Goal: Task Accomplishment & Management: Manage account settings

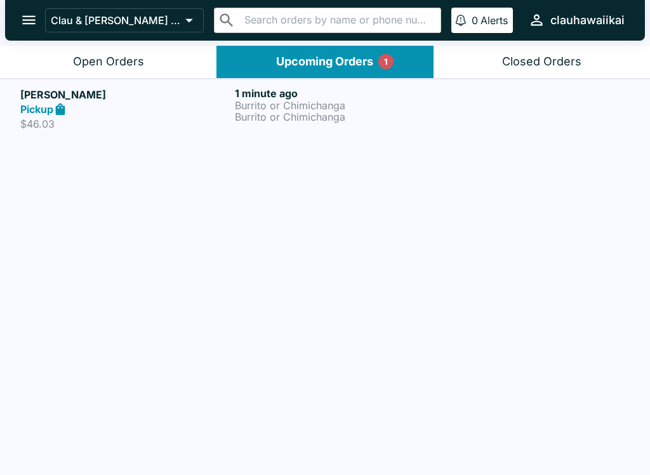
click at [235, 119] on p "Burrito or Chimichanga" at bounding box center [339, 116] width 209 height 11
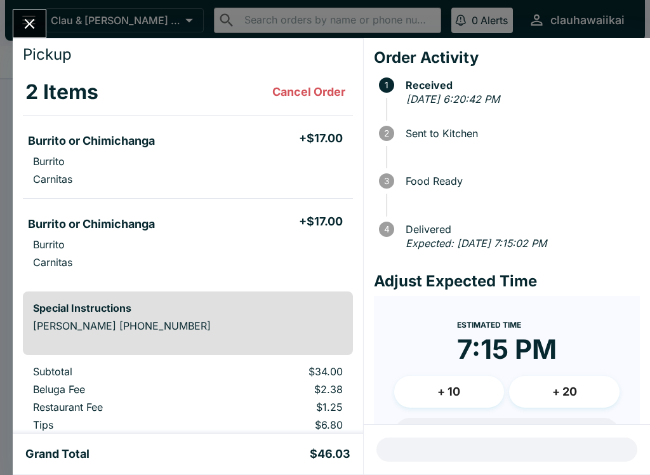
scroll to position [31, 0]
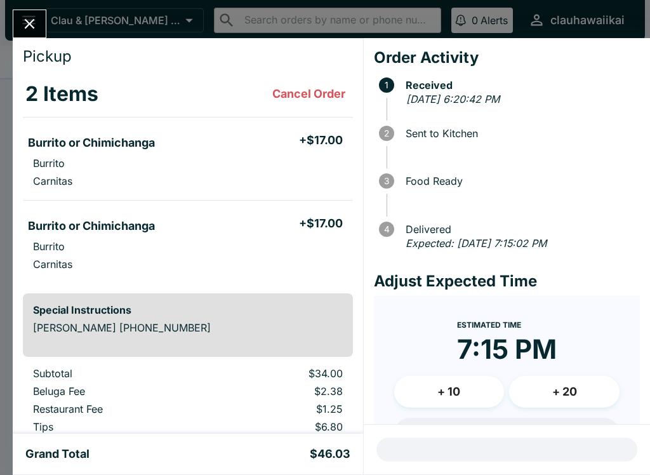
click at [25, 29] on icon "Close" at bounding box center [30, 24] width 10 height 10
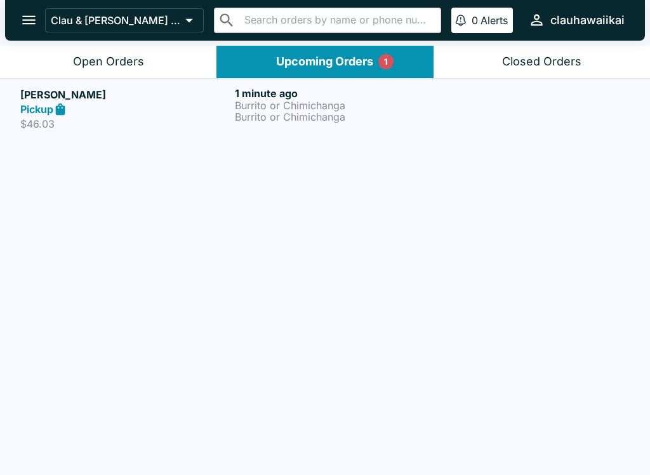
click at [119, 67] on div "Open Orders" at bounding box center [108, 62] width 71 height 15
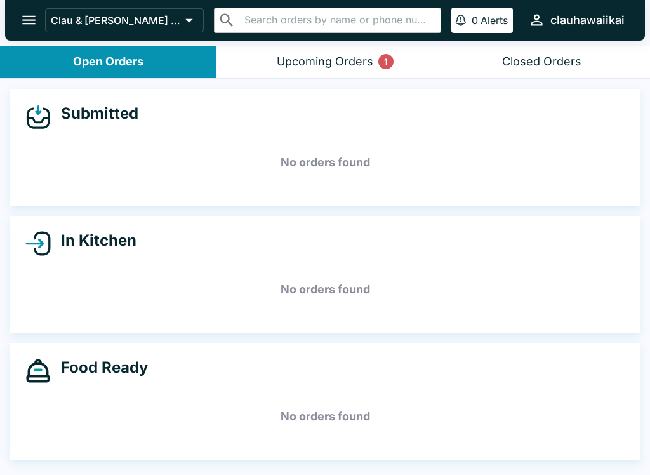
click at [306, 58] on div "Upcoming Orders 1" at bounding box center [325, 62] width 96 height 15
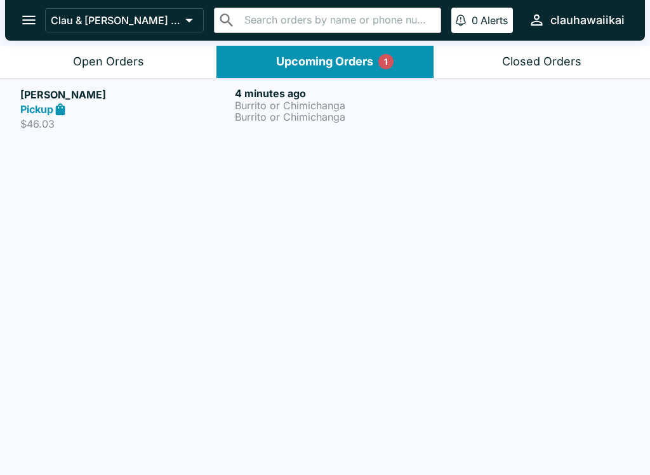
scroll to position [2, 0]
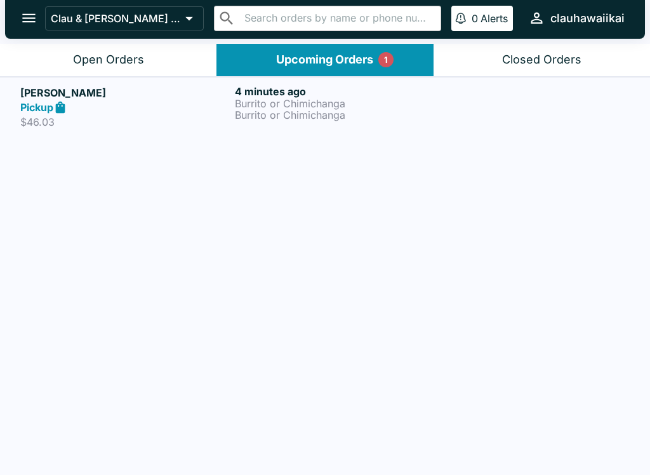
click at [323, 109] on p "Burrito or Chimichanga" at bounding box center [339, 114] width 209 height 11
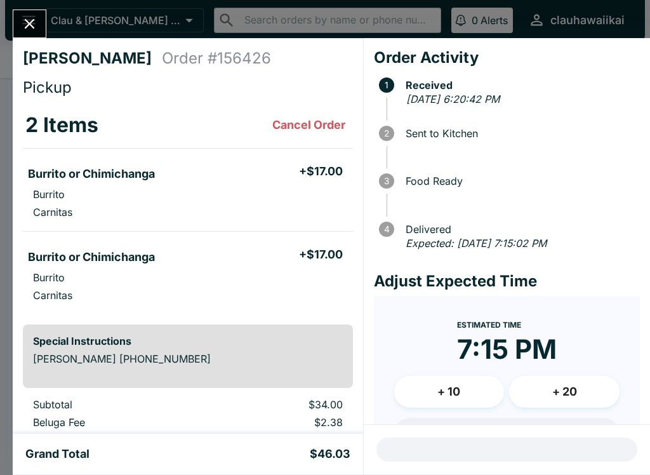
click at [41, 20] on button "Close" at bounding box center [29, 23] width 32 height 27
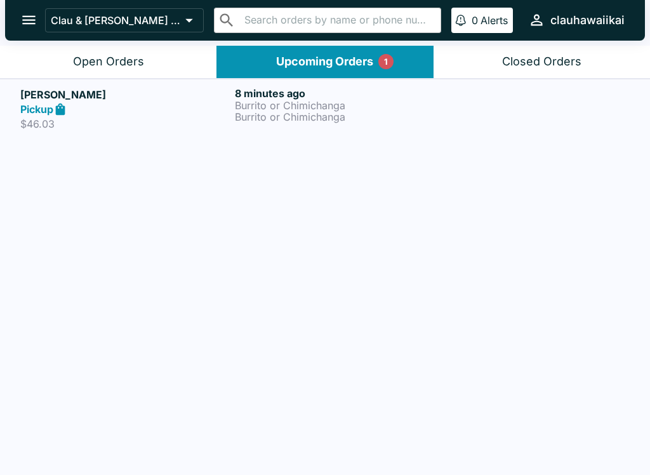
click at [127, 65] on div "Open Orders" at bounding box center [108, 62] width 71 height 15
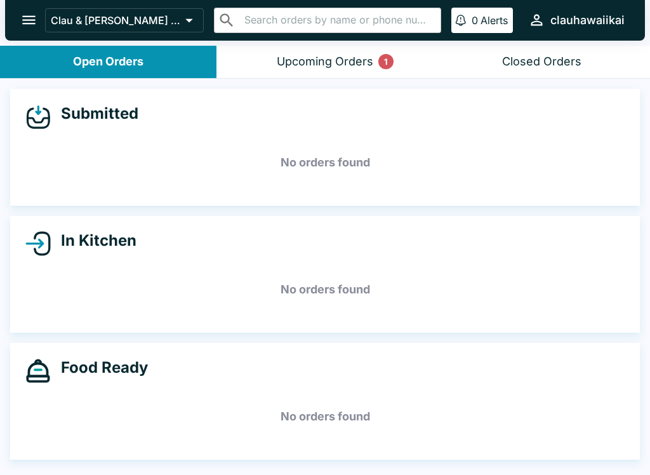
click at [298, 55] on div "Upcoming Orders 1" at bounding box center [325, 62] width 96 height 15
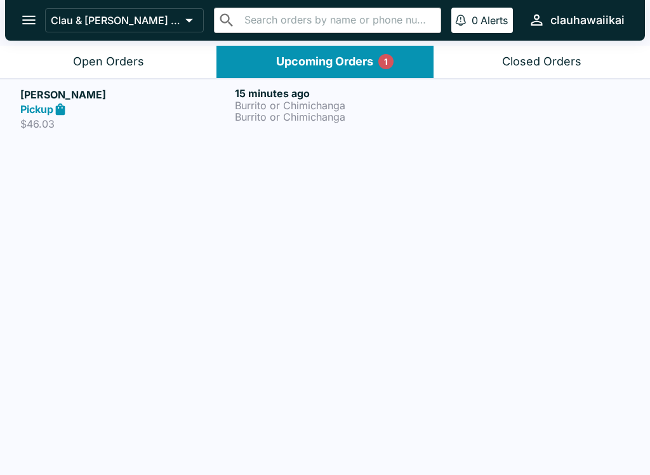
click at [287, 122] on p "Burrito or Chimichanga" at bounding box center [339, 116] width 209 height 11
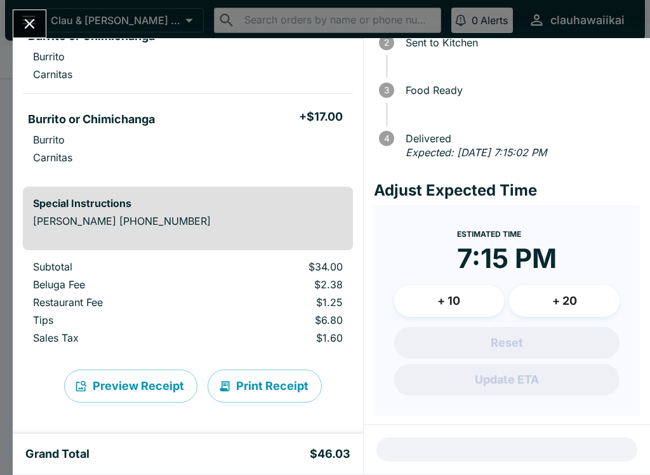
scroll to position [138, 0]
click at [41, 22] on button "Close" at bounding box center [29, 23] width 32 height 27
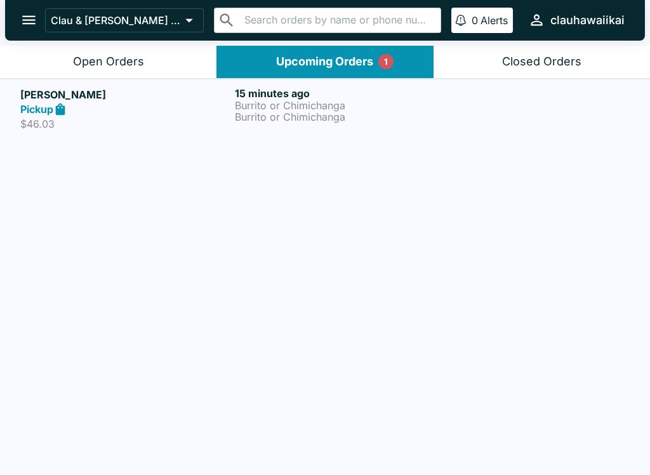
click at [281, 67] on div "Upcoming Orders 1" at bounding box center [324, 62] width 97 height 15
click at [105, 71] on button "Open Orders" at bounding box center [108, 62] width 216 height 32
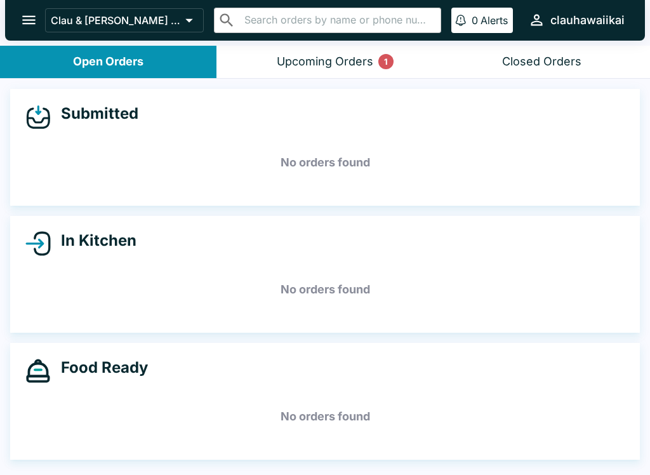
click at [296, 63] on div "Upcoming Orders 1" at bounding box center [325, 62] width 96 height 15
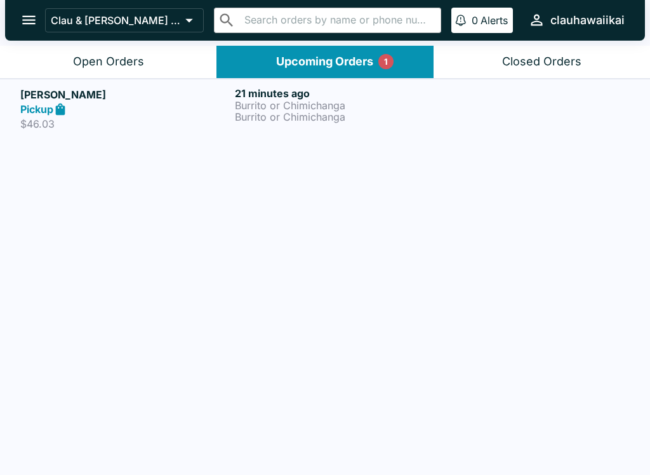
click at [138, 100] on h5 "[PERSON_NAME]" at bounding box center [124, 94] width 209 height 15
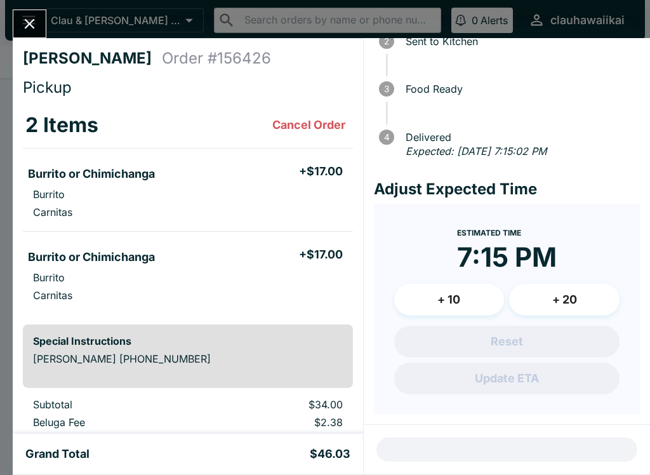
scroll to position [91, 0]
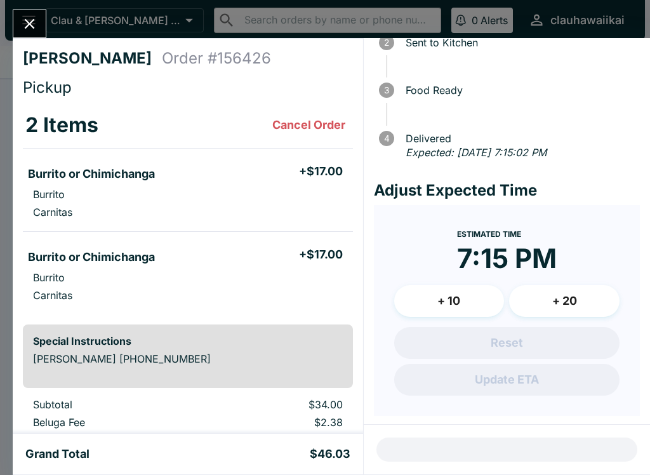
click at [16, 18] on button "Close" at bounding box center [29, 23] width 32 height 27
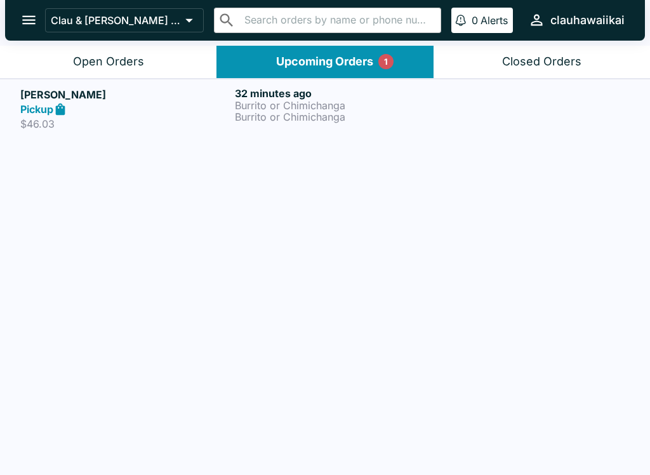
click at [95, 65] on div "Open Orders" at bounding box center [108, 62] width 71 height 15
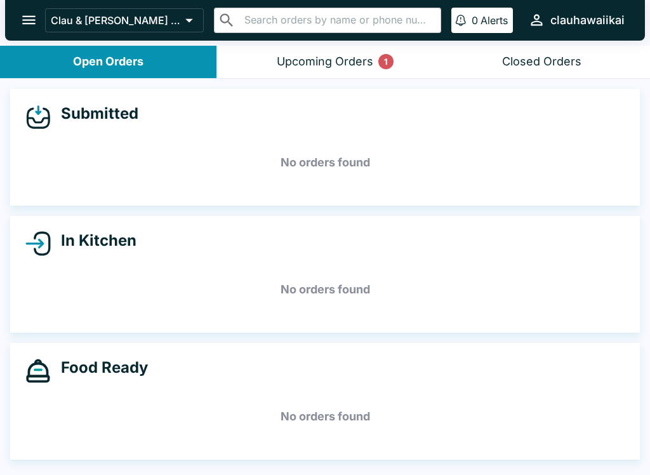
click at [77, 60] on div "Open Orders" at bounding box center [108, 62] width 70 height 15
click at [76, 59] on div "Open Orders" at bounding box center [108, 62] width 70 height 15
click at [66, 61] on button "Open Orders" at bounding box center [108, 62] width 216 height 32
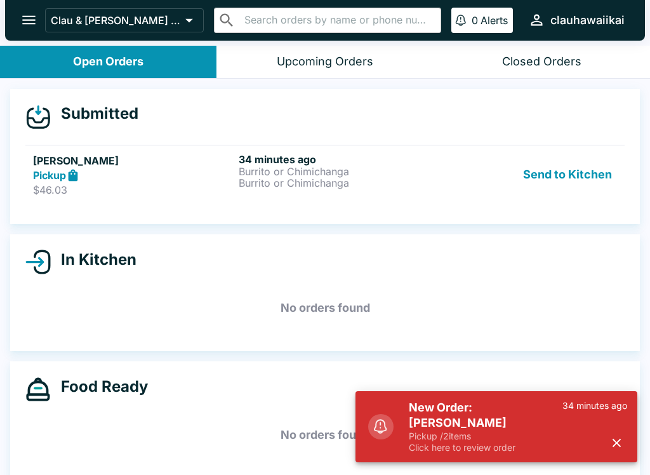
click at [546, 177] on button "Send to Kitchen" at bounding box center [567, 175] width 99 height 44
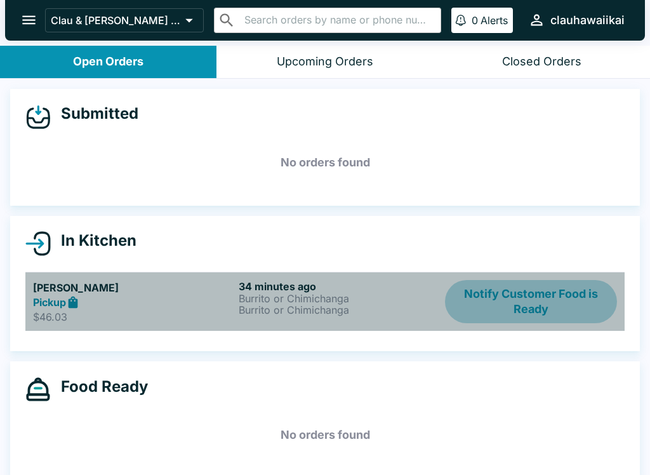
click at [565, 311] on button "Notify Customer Food is Ready" at bounding box center [531, 302] width 172 height 44
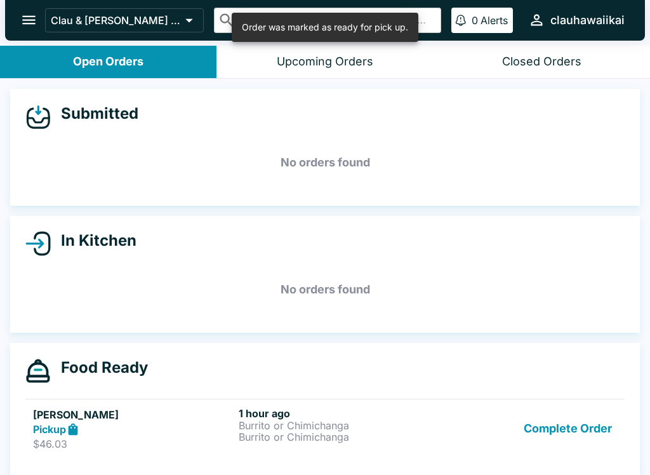
click at [251, 431] on p "Burrito or Chimichanga" at bounding box center [339, 436] width 201 height 11
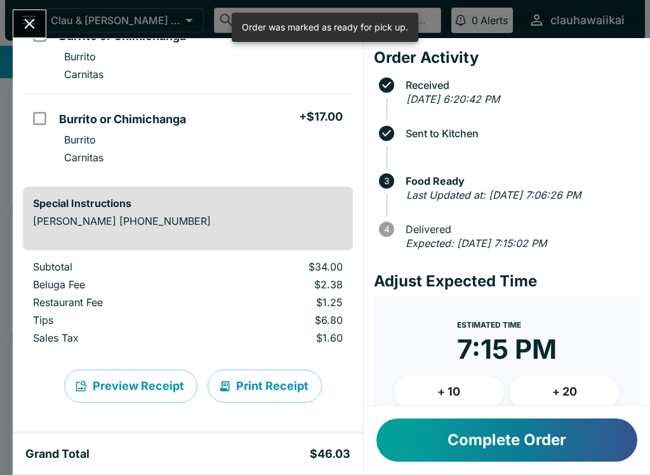
scroll to position [138, 0]
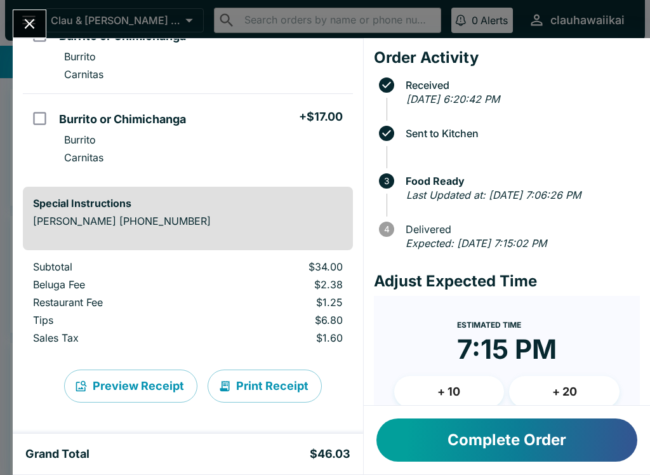
click at [242, 386] on button "Print Receipt" at bounding box center [264, 385] width 114 height 33
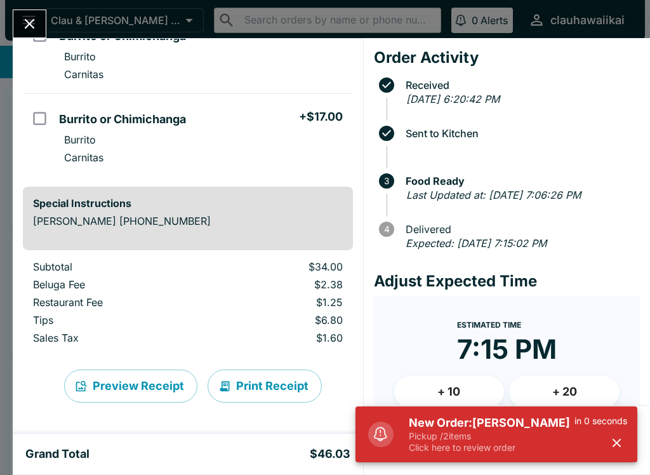
click at [23, 4] on div "[PERSON_NAME] Order # 156426 Pickup 2 Items Burrito or Chimichanga + $17.00 Bur…" at bounding box center [325, 237] width 650 height 475
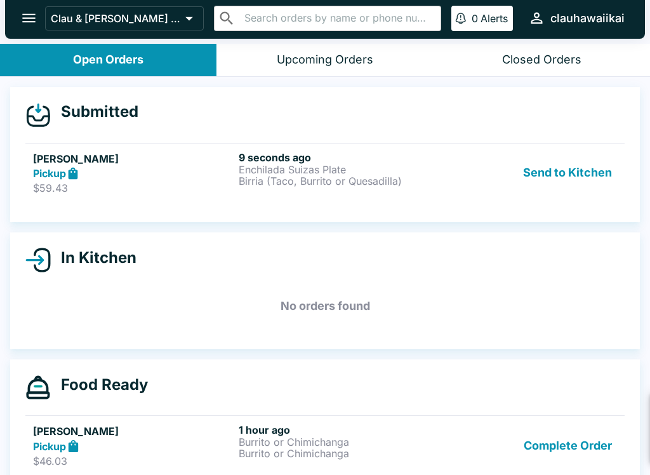
click at [211, 185] on p "$59.43" at bounding box center [133, 187] width 201 height 13
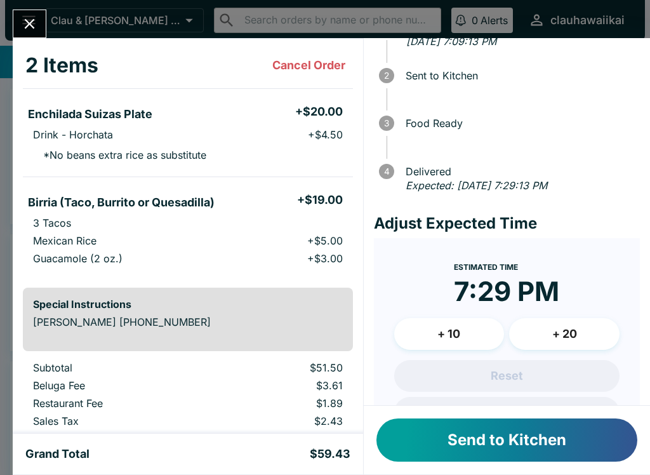
scroll to position [59, 0]
click at [461, 444] on button "Send to Kitchen" at bounding box center [506, 439] width 261 height 43
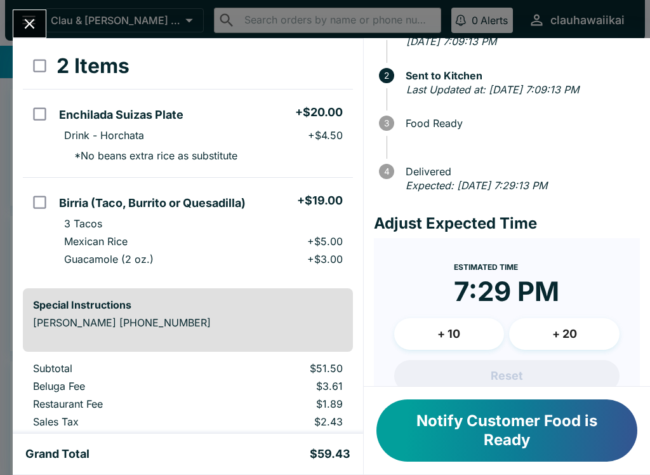
click at [22, 38] on div "[PERSON_NAME] Order # 185534 Pickup 2 Items Enchilada Suizas Plate + $20.00 Dri…" at bounding box center [188, 235] width 350 height 395
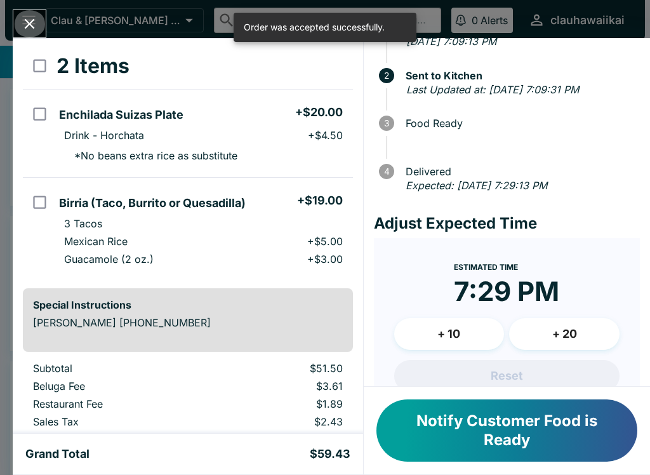
click at [30, 21] on icon "Close" at bounding box center [29, 23] width 17 height 17
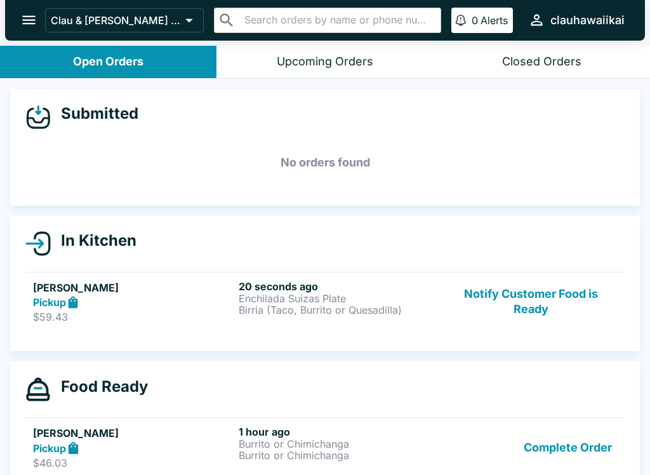
click at [334, 299] on p "Enchilada Suizas Plate" at bounding box center [339, 298] width 201 height 11
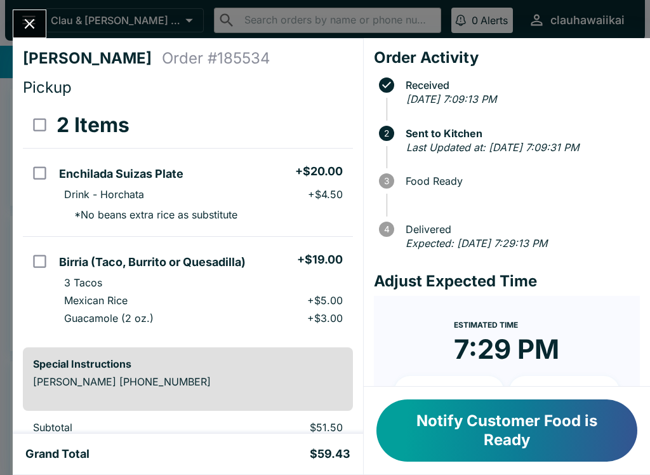
click at [481, 442] on button "Notify Customer Food is Ready" at bounding box center [506, 430] width 261 height 62
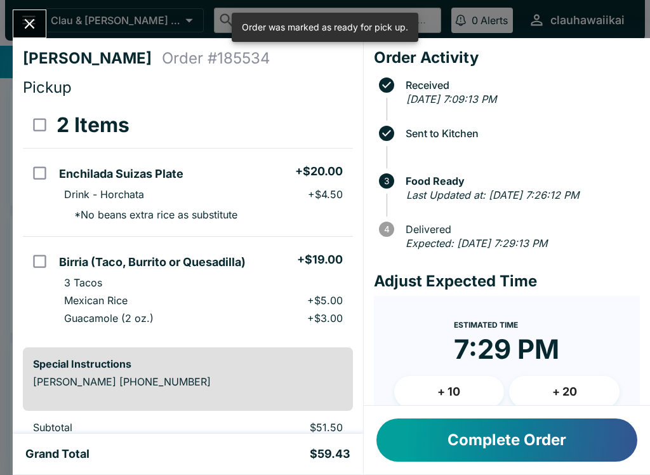
click at [475, 451] on button "Complete Order" at bounding box center [506, 439] width 261 height 43
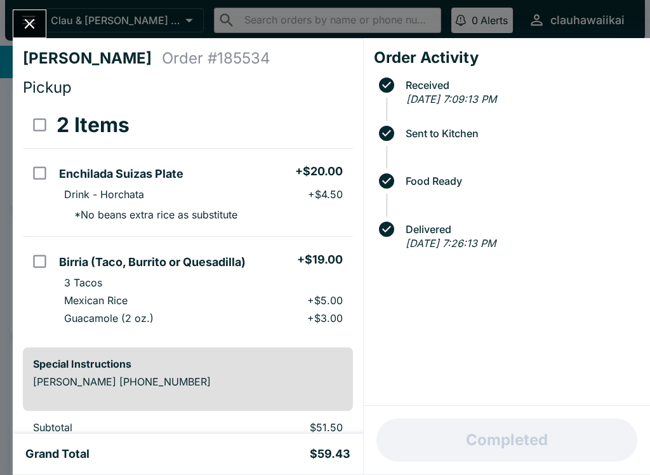
click at [25, 30] on icon "Close" at bounding box center [29, 23] width 17 height 17
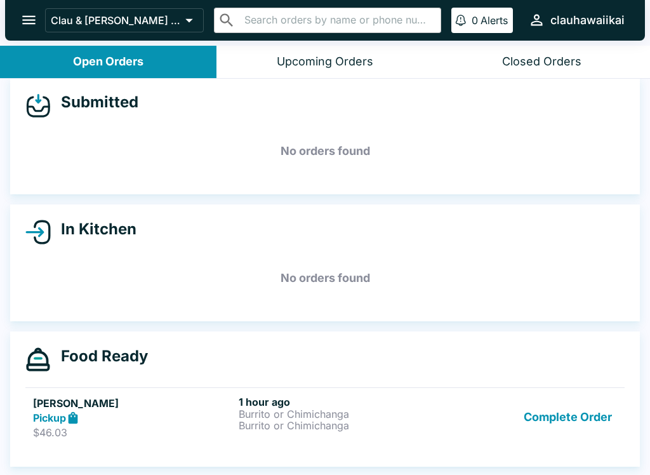
scroll to position [11, 0]
click at [577, 411] on button "Complete Order" at bounding box center [567, 417] width 98 height 44
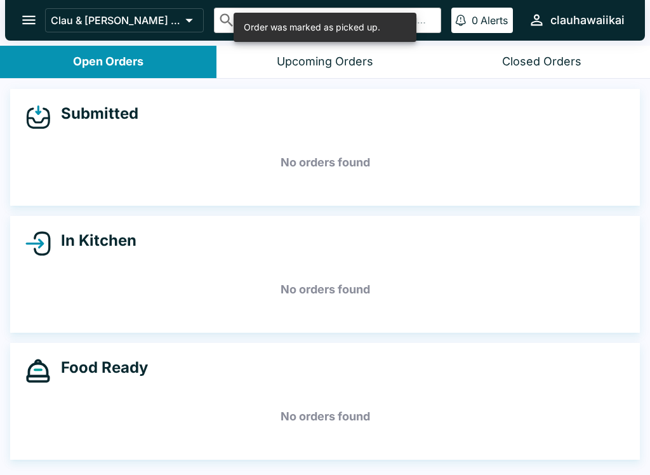
click at [114, 66] on div "Open Orders" at bounding box center [108, 62] width 70 height 15
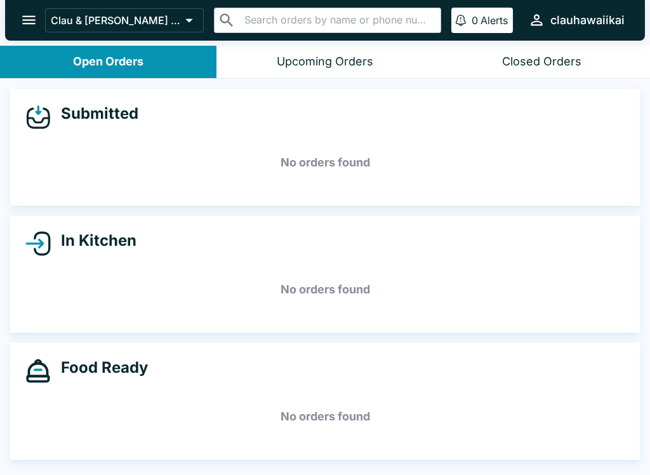
click at [32, 15] on icon "open drawer" at bounding box center [28, 19] width 17 height 17
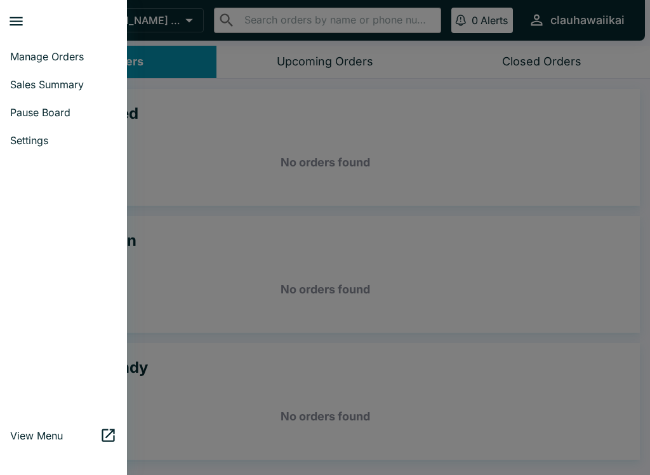
click at [67, 106] on span "Pause Board" at bounding box center [63, 112] width 107 height 13
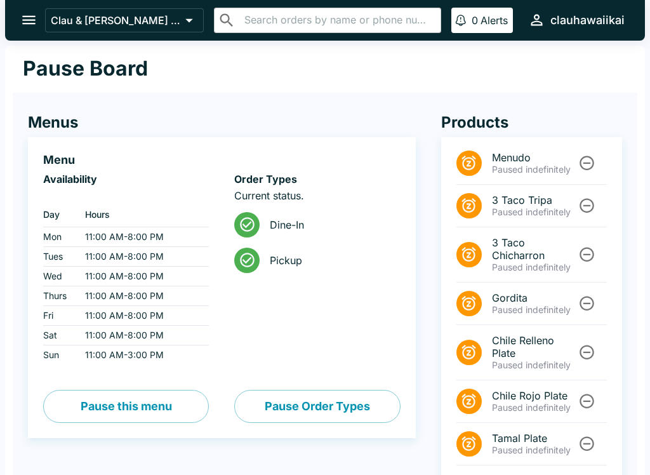
click at [322, 407] on button "Pause Order Types" at bounding box center [317, 406] width 166 height 33
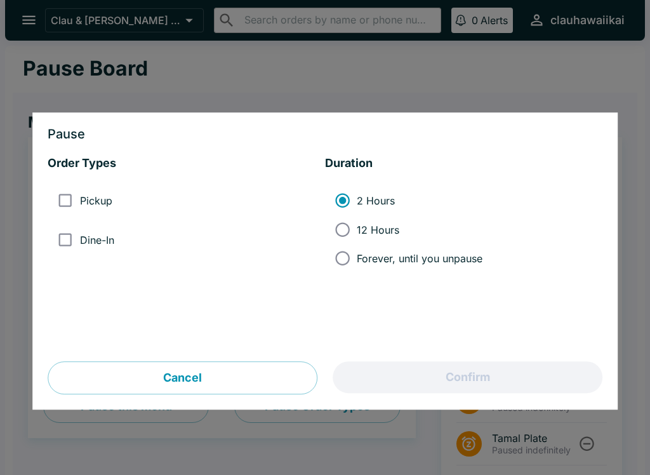
click at [98, 204] on span "Pickup" at bounding box center [96, 200] width 32 height 13
click at [79, 204] on input "Pickup" at bounding box center [65, 201] width 29 height 29
checkbox input "true"
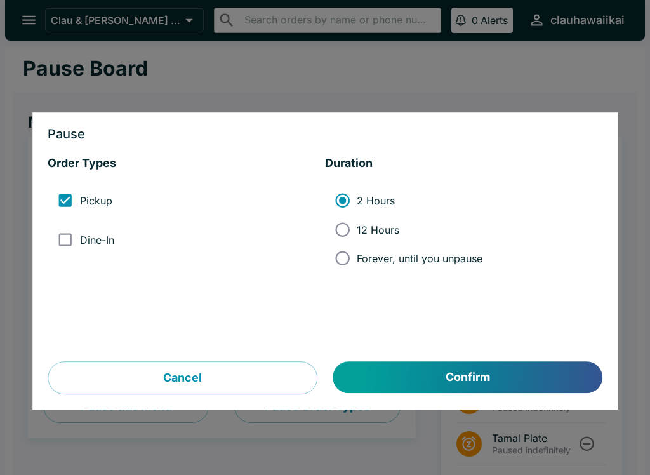
click at [103, 244] on span "Dine-In" at bounding box center [97, 240] width 34 height 13
click at [79, 244] on input "Dine-In" at bounding box center [65, 239] width 29 height 29
checkbox input "true"
click at [408, 264] on span "Forever, until you unpause" at bounding box center [420, 258] width 126 height 13
click at [357, 264] on input "Forever, until you unpause" at bounding box center [342, 258] width 29 height 29
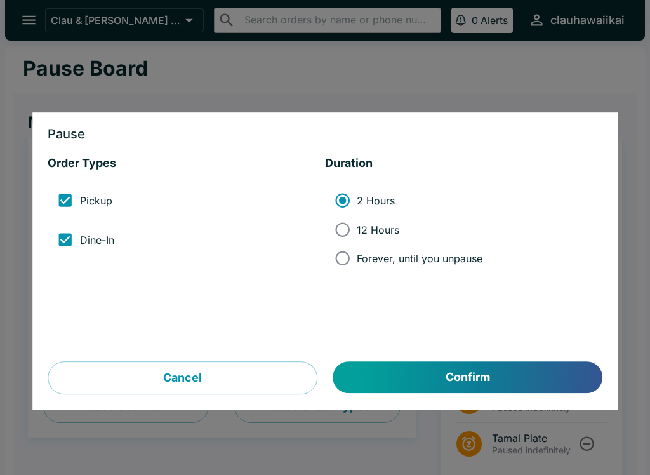
radio input "true"
click at [426, 381] on button "Confirm" at bounding box center [467, 378] width 269 height 32
